Goal: Find specific page/section

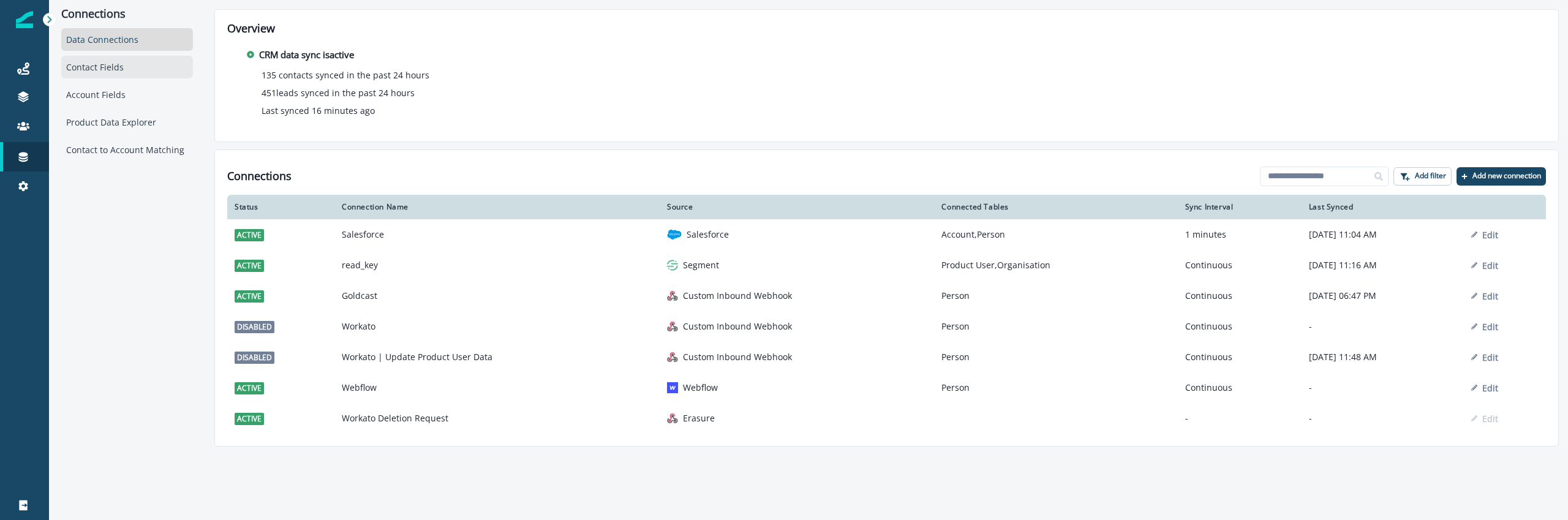
click at [129, 74] on div "Contact Fields" at bounding box center [127, 67] width 132 height 23
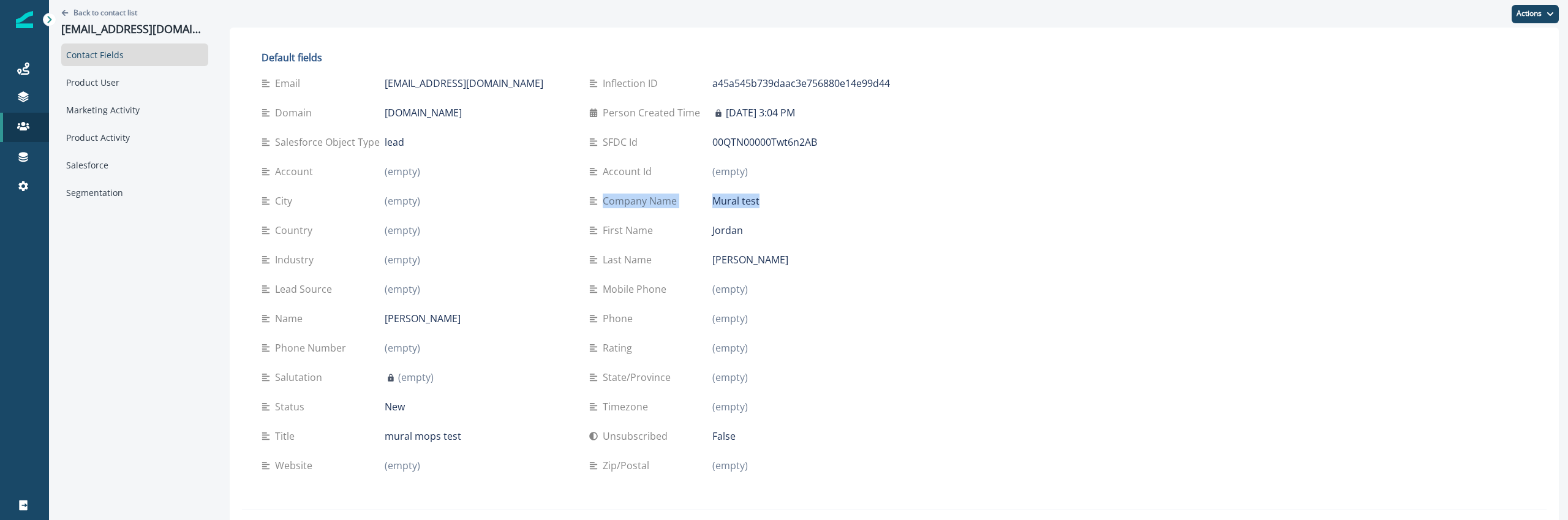
drag, startPoint x: 688, startPoint y: 194, endPoint x: 817, endPoint y: 208, distance: 129.8
click at [817, 208] on div "Company Name Mural test" at bounding box center [743, 201] width 308 height 15
click at [817, 208] on div "Mural test" at bounding box center [805, 201] width 185 height 15
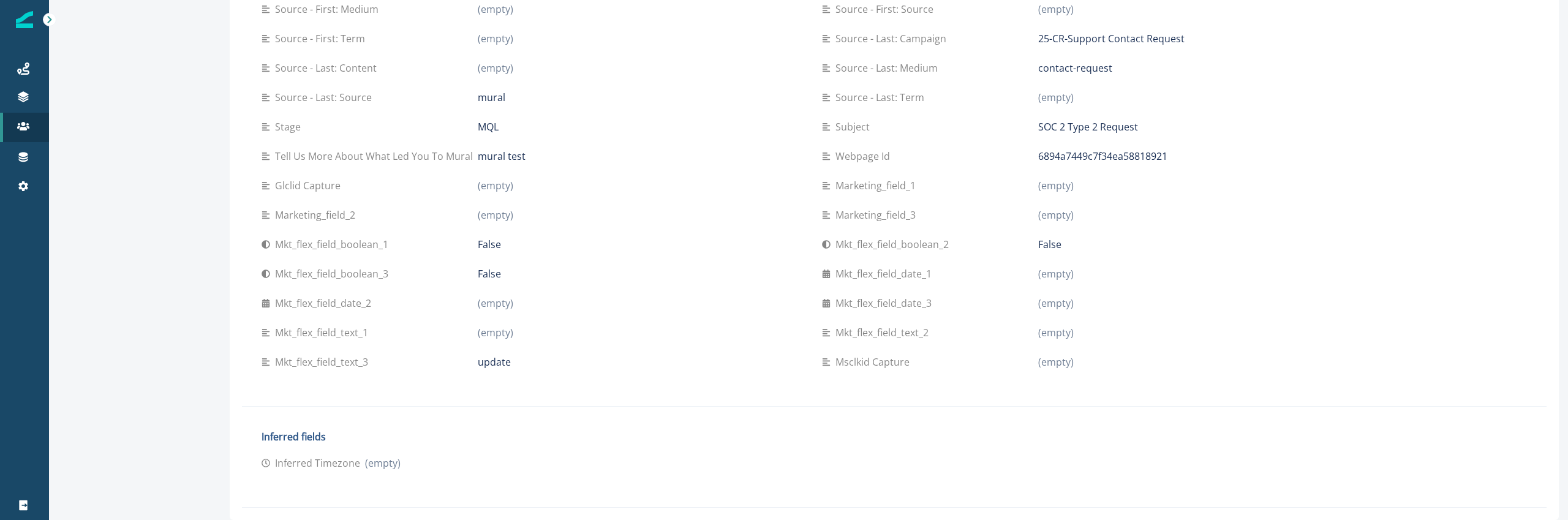
scroll to position [365, 0]
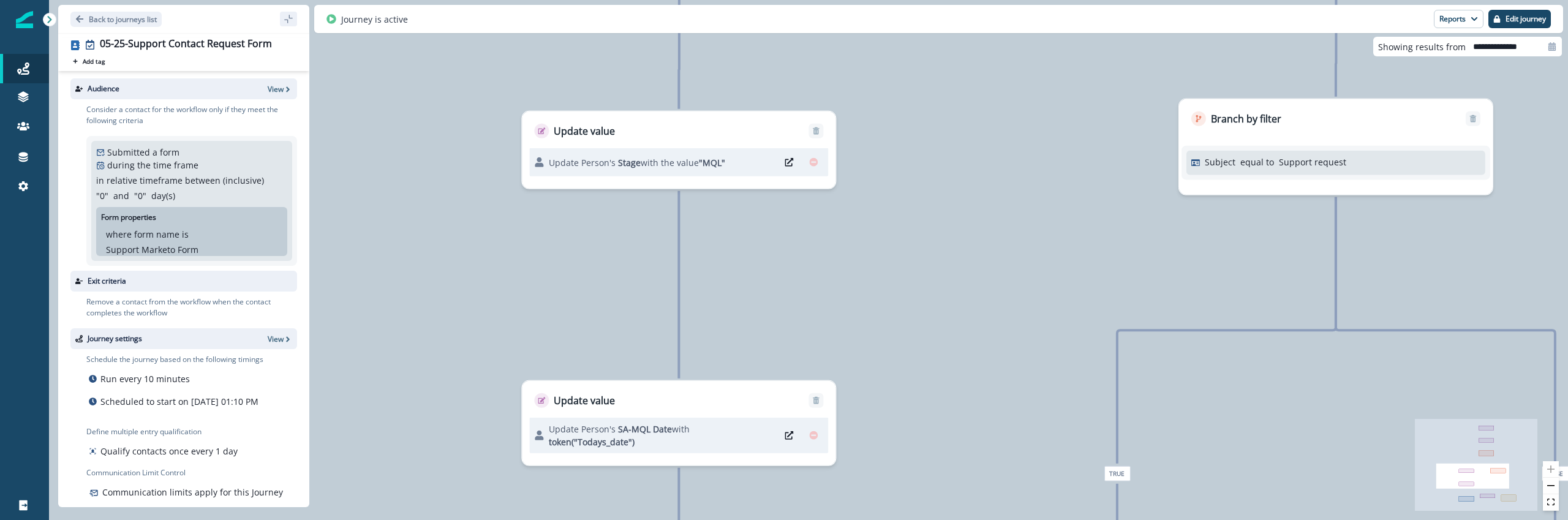
scroll to position [31, 0]
